Goal: Information Seeking & Learning: Learn about a topic

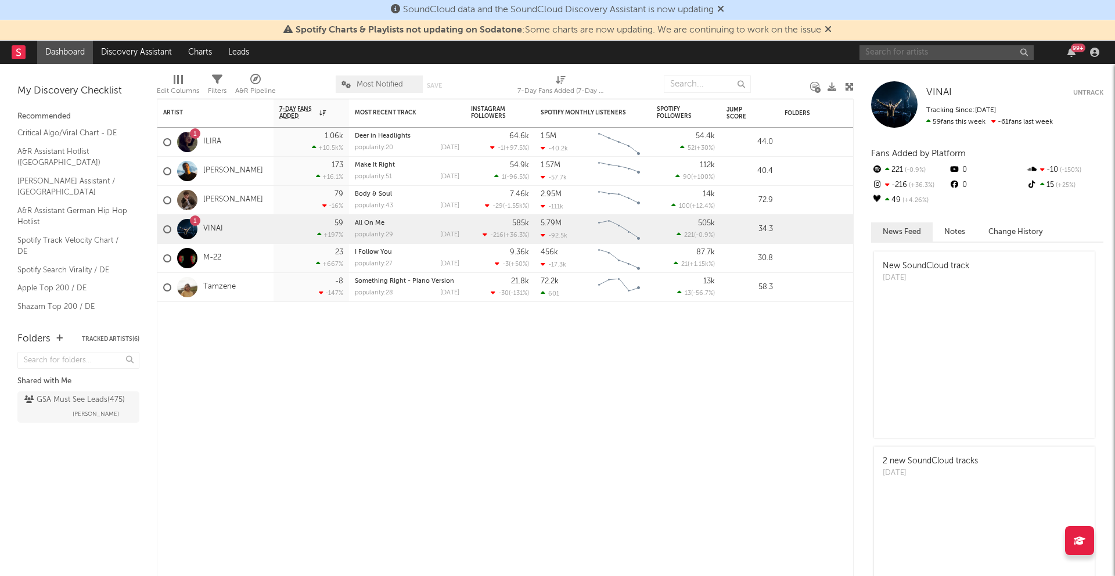
click at [978, 52] on input "text" at bounding box center [947, 52] width 174 height 15
drag, startPoint x: 952, startPoint y: 54, endPoint x: 812, endPoint y: 52, distance: 140.0
click at [812, 52] on nav "Dashboard Discovery Assistant Charts Leads andere niveau 99 +" at bounding box center [557, 52] width 1115 height 23
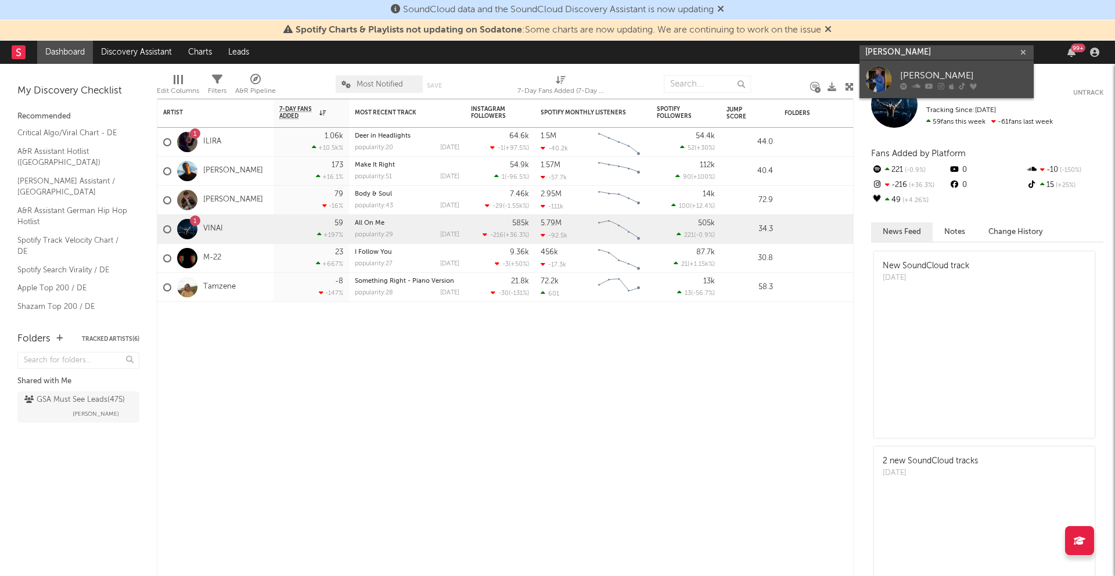
type input "[PERSON_NAME]"
click at [945, 84] on div at bounding box center [964, 85] width 128 height 7
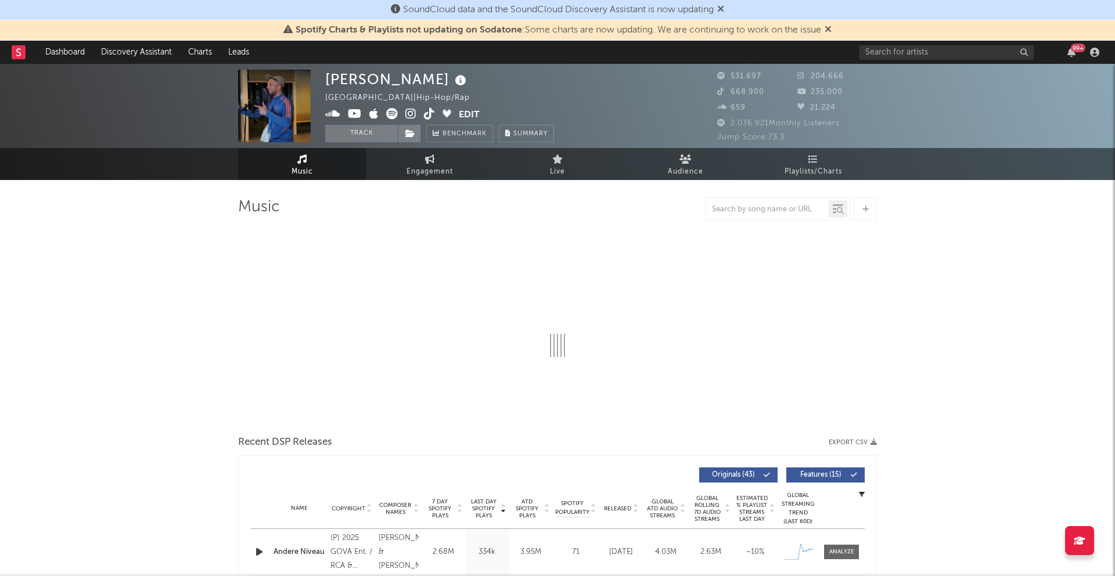
select select "6m"
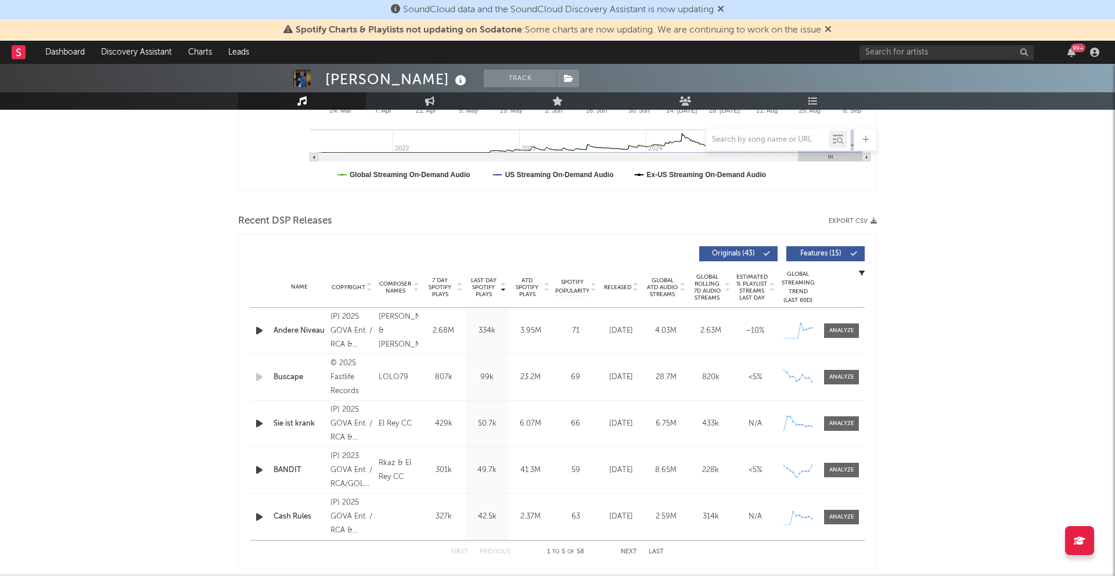
scroll to position [315, 0]
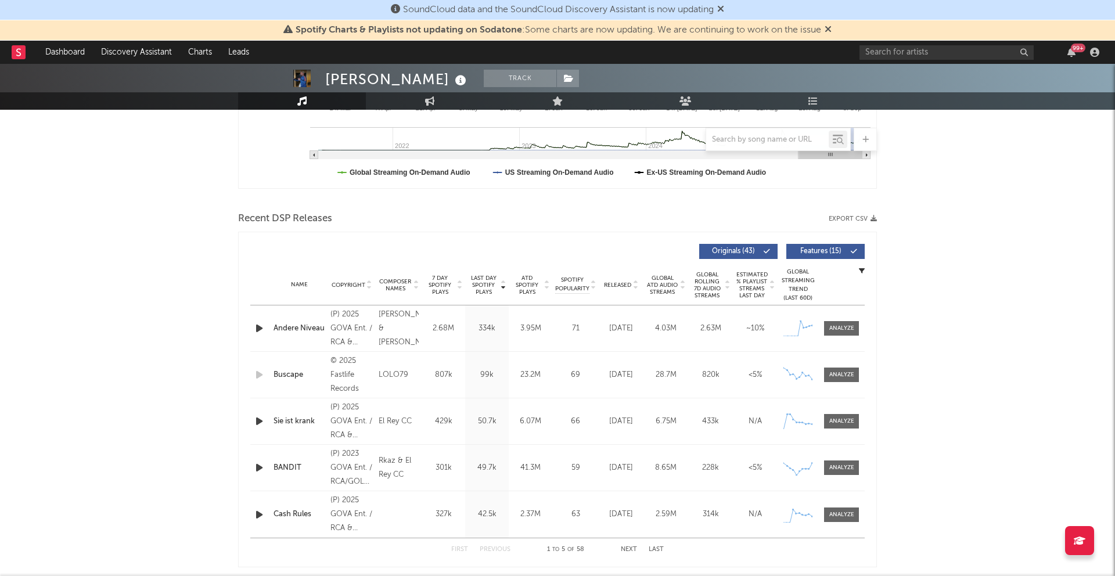
click at [295, 326] on div "Andere Niveau" at bounding box center [299, 329] width 51 height 12
click at [843, 330] on div at bounding box center [842, 328] width 25 height 9
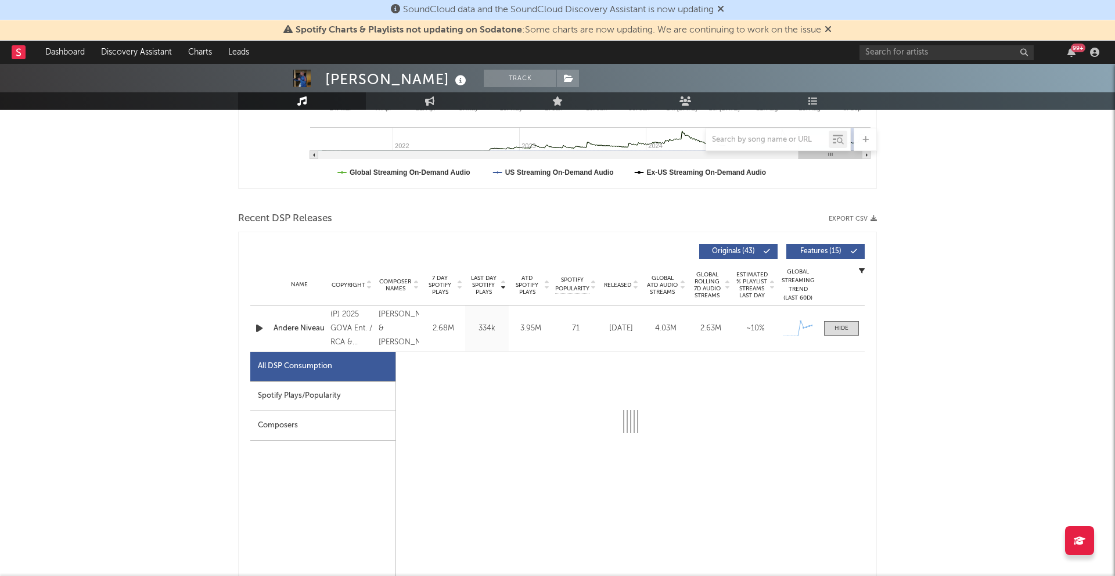
select select "1w"
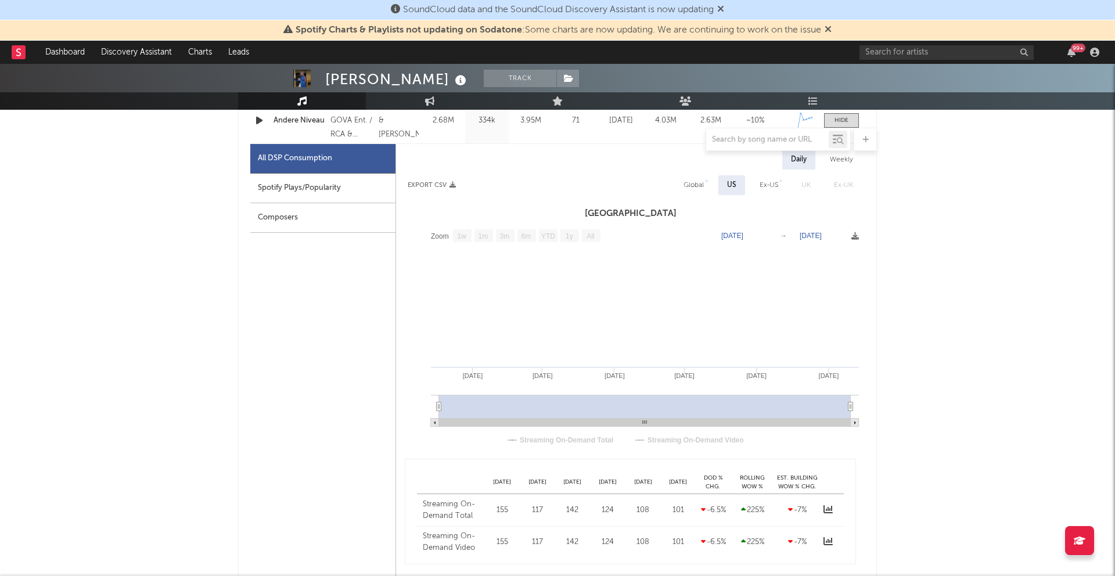
scroll to position [473, 0]
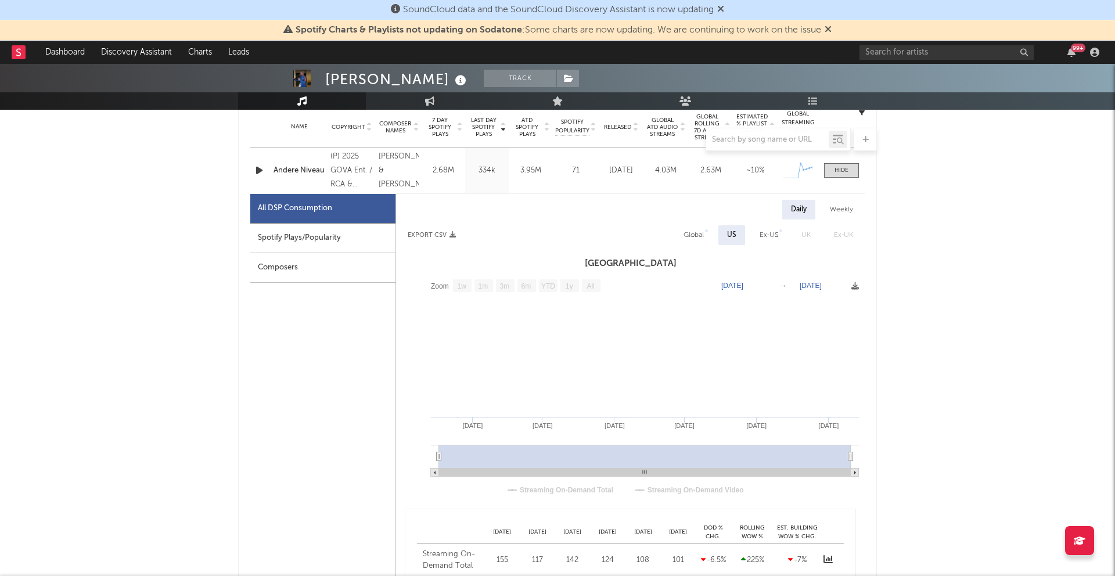
click at [771, 234] on div "Ex-US" at bounding box center [769, 235] width 19 height 14
select select "1w"
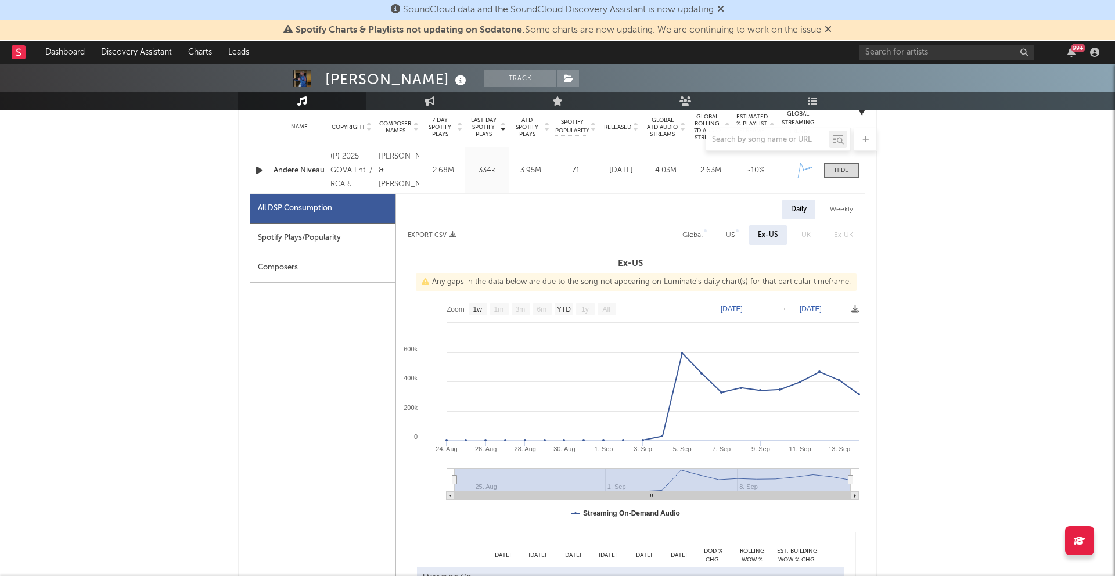
click at [692, 231] on div "Global" at bounding box center [693, 235] width 20 height 14
select select "1w"
click at [771, 235] on div "Ex-US" at bounding box center [769, 235] width 19 height 14
select select "1w"
click at [699, 235] on div "Global" at bounding box center [693, 235] width 20 height 14
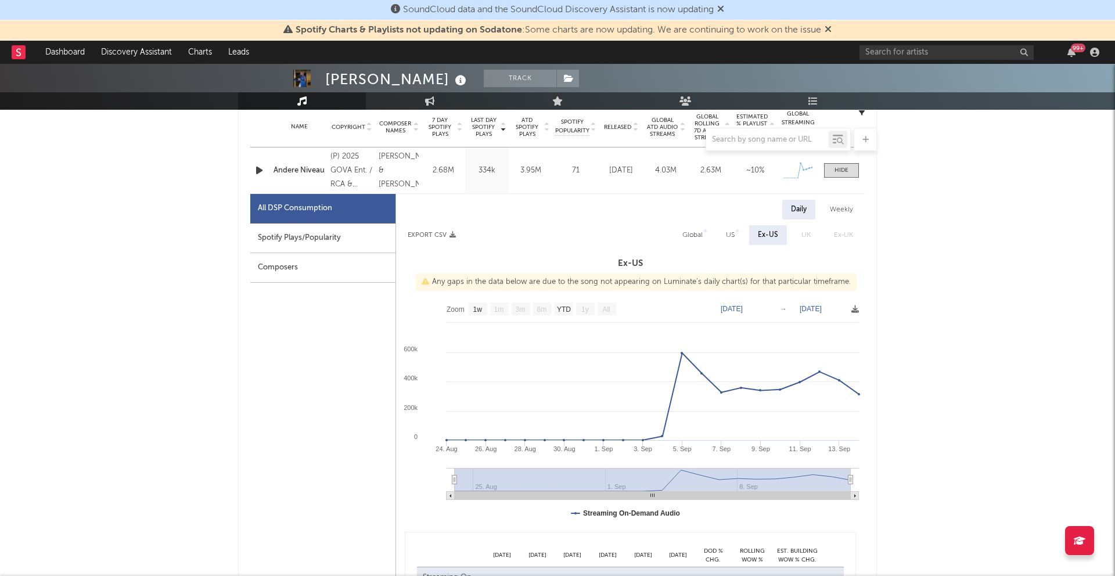
select select "1w"
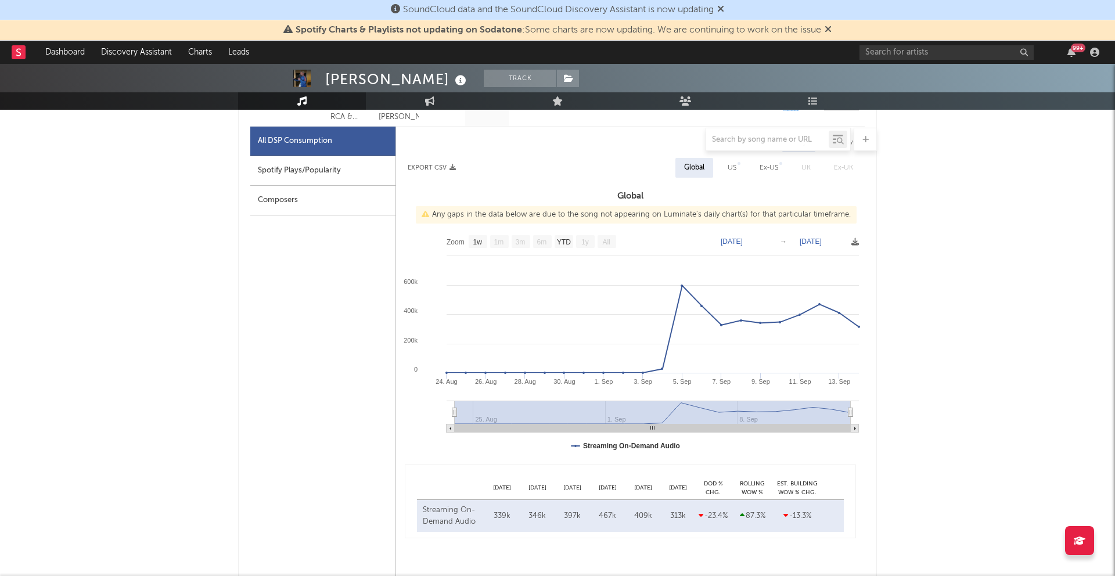
scroll to position [540, 0]
click at [567, 243] on text "YTD" at bounding box center [564, 243] width 14 height 8
select select "YTD"
